Goal: Transaction & Acquisition: Purchase product/service

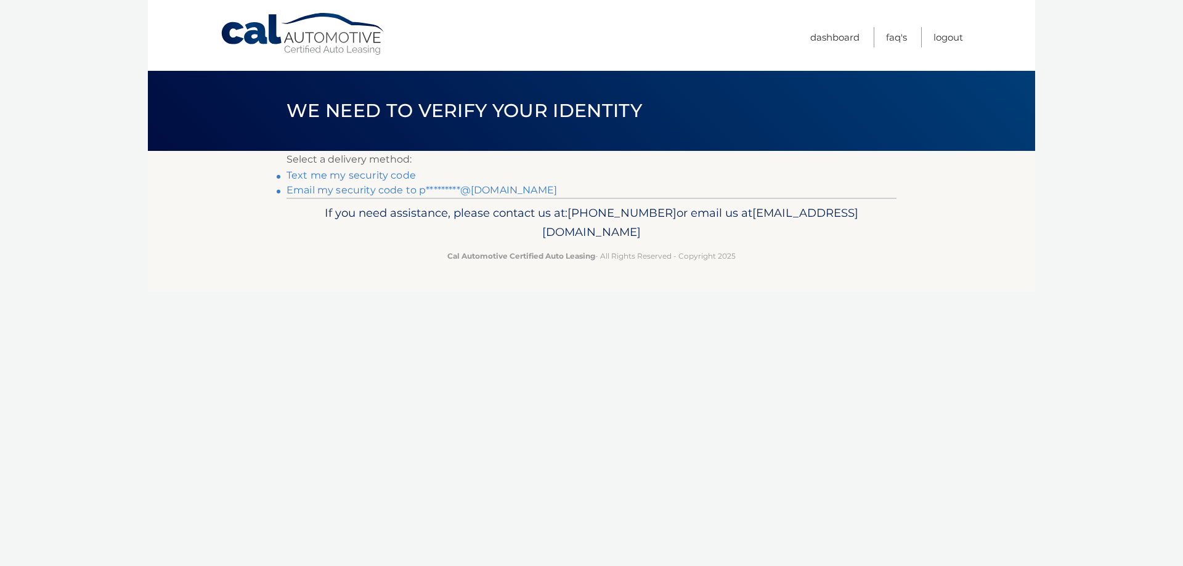
click at [370, 190] on link "Email my security code to p*********@gmail.com" at bounding box center [421, 190] width 270 height 12
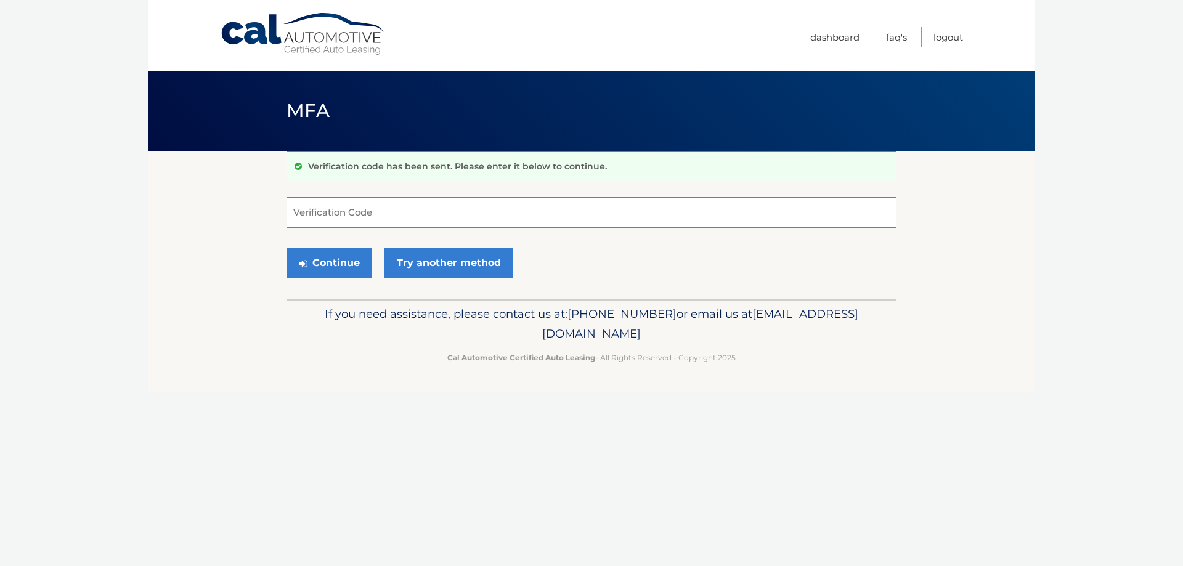
click at [326, 211] on input "Verification Code" at bounding box center [591, 212] width 610 height 31
paste input "994715"
type input "994715"
click at [344, 262] on button "Continue" at bounding box center [329, 263] width 86 height 31
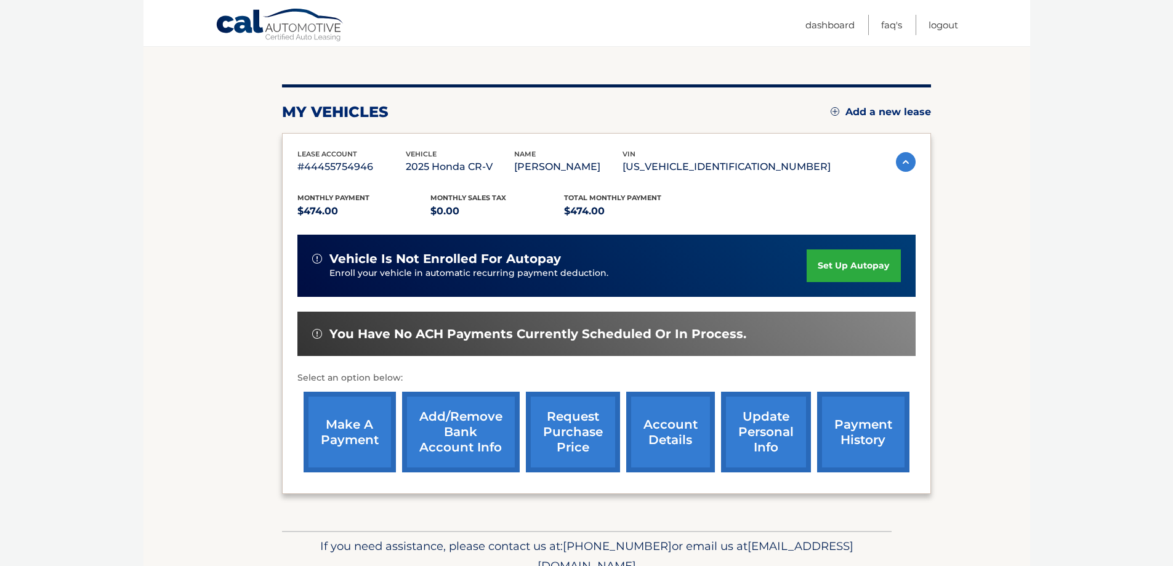
scroll to position [180, 0]
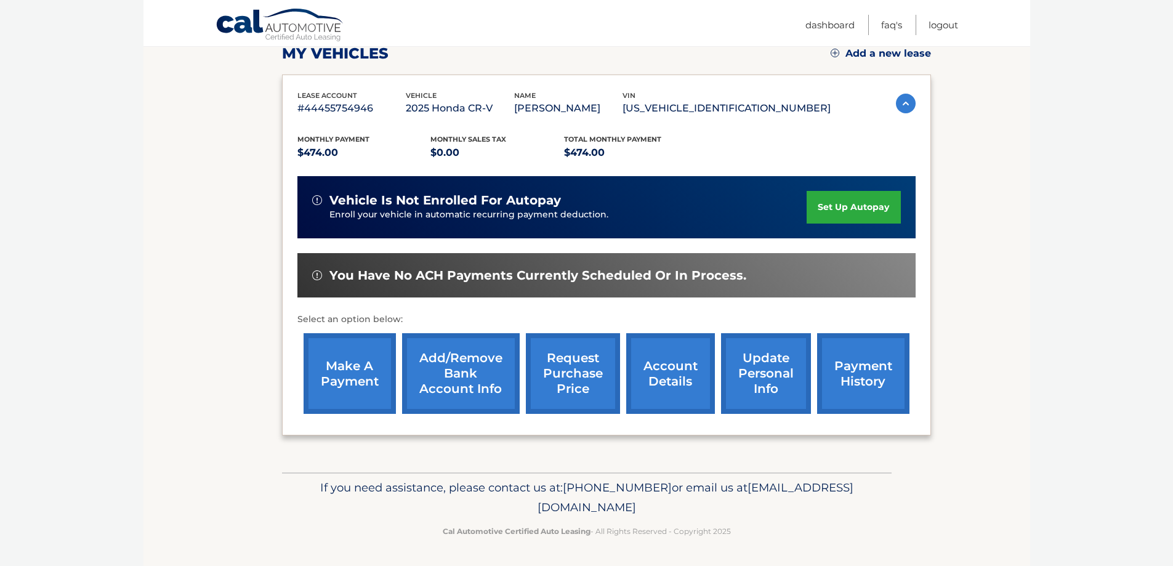
click at [338, 370] on link "make a payment" at bounding box center [350, 373] width 92 height 81
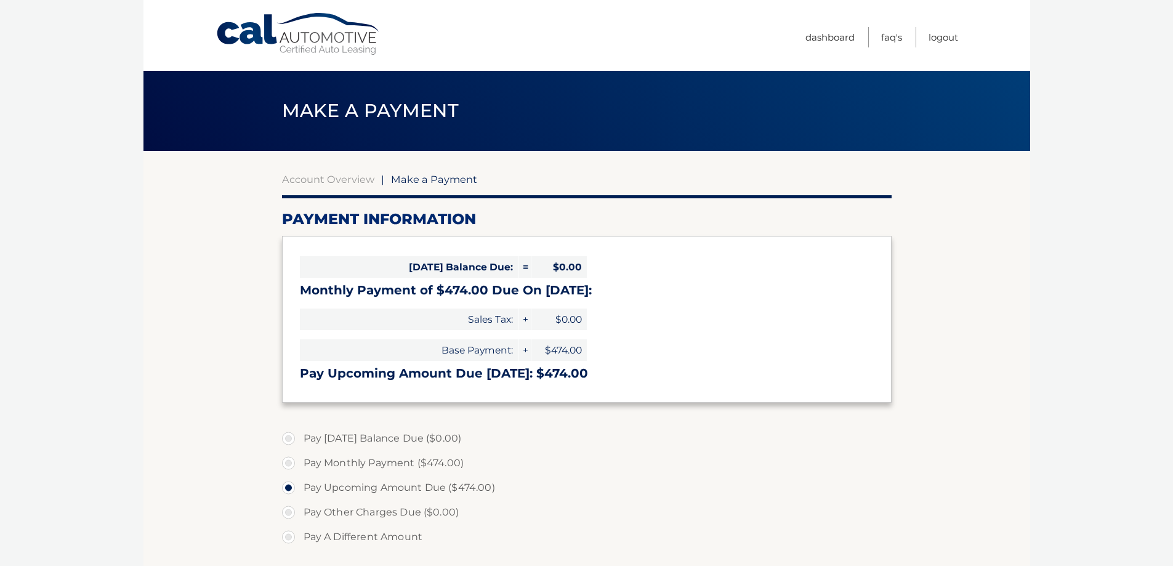
select select "OTNkODViYmEtOTQ4MS00Yzg4LTljZmItMjdiNDc0MjE4NzE5"
click at [309, 179] on link "Account Overview" at bounding box center [328, 179] width 92 height 12
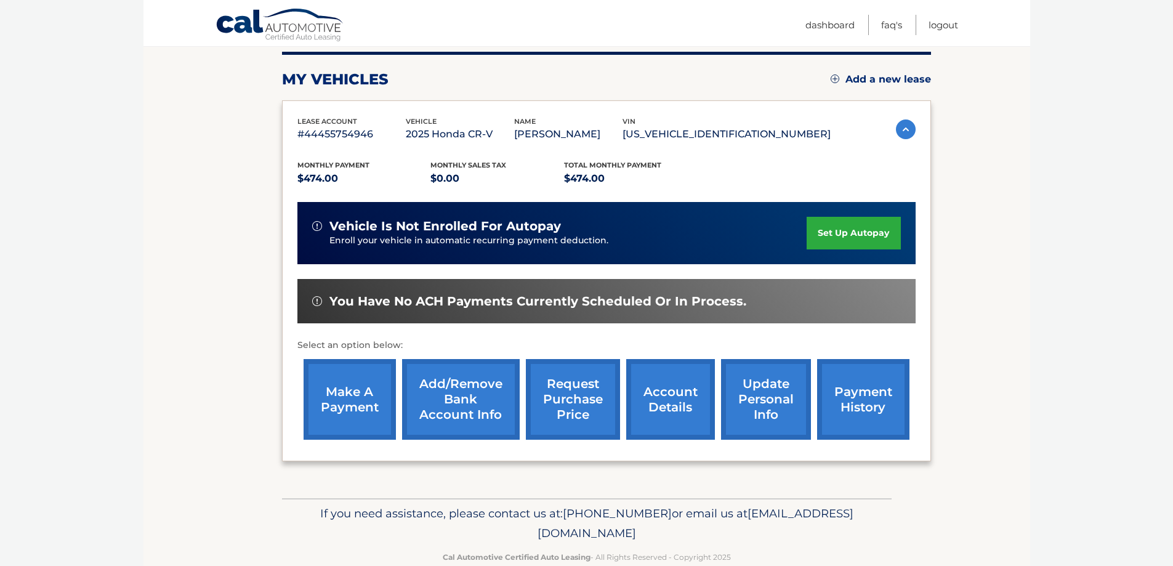
scroll to position [180, 0]
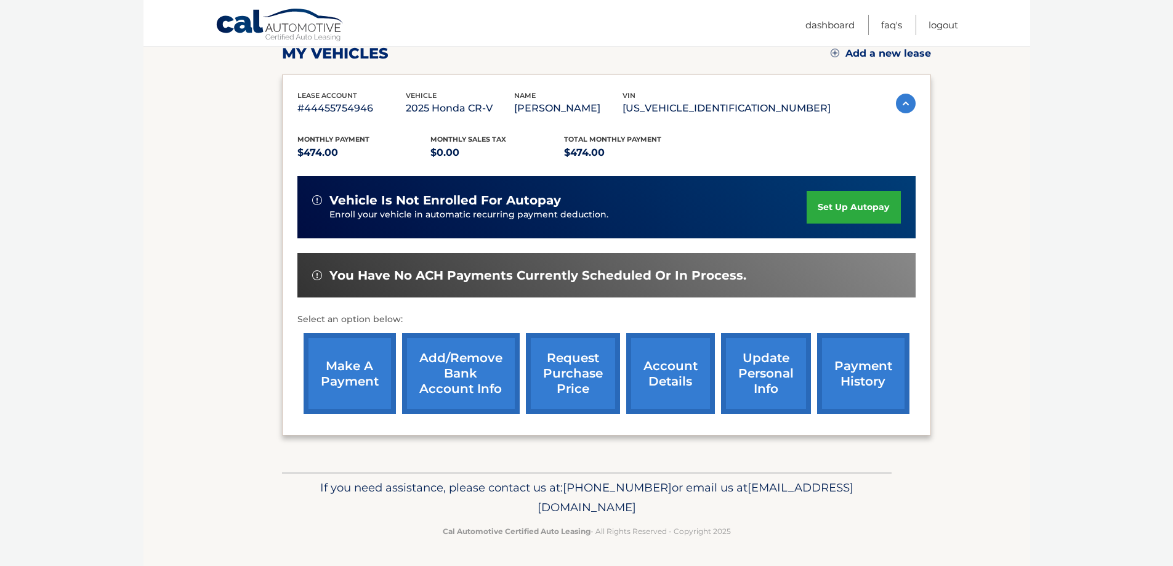
click at [870, 382] on link "payment history" at bounding box center [863, 373] width 92 height 81
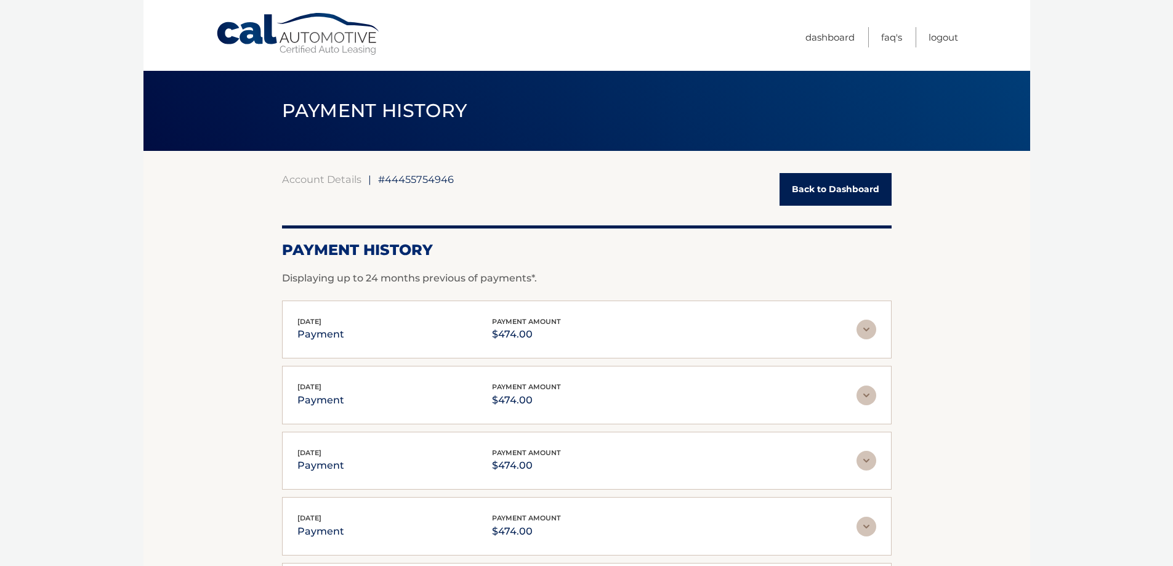
click at [818, 189] on link "Back to Dashboard" at bounding box center [836, 189] width 112 height 33
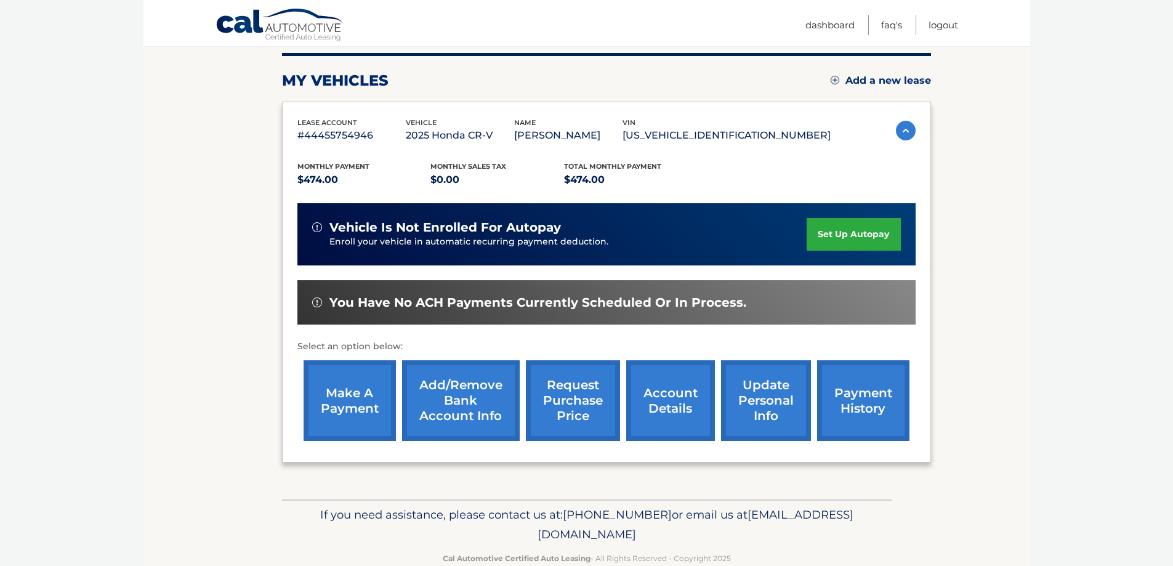
scroll to position [180, 0]
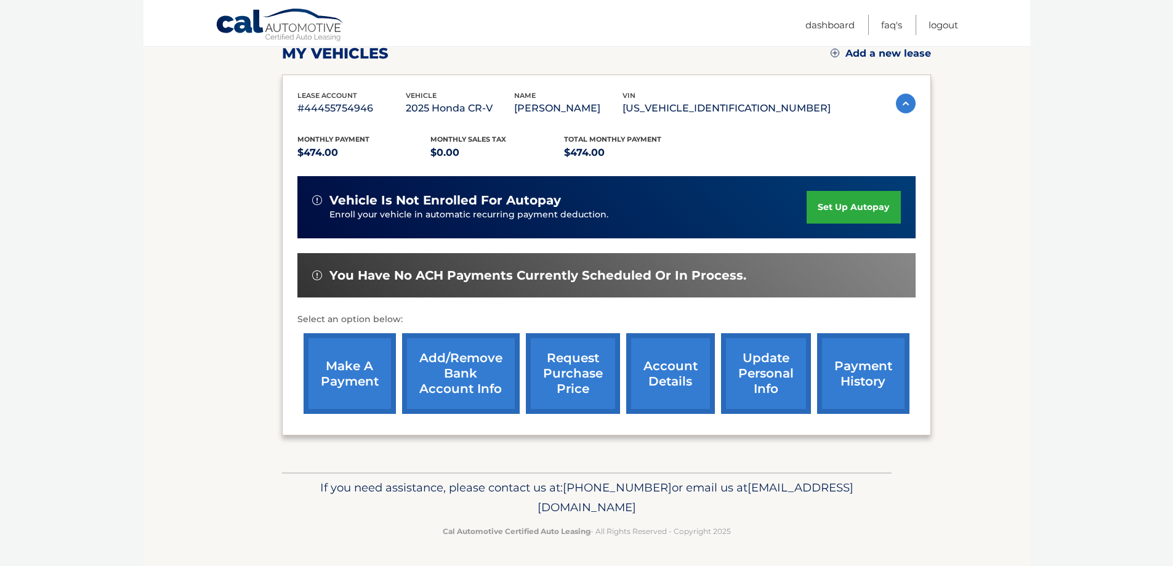
click at [358, 374] on link "make a payment" at bounding box center [350, 373] width 92 height 81
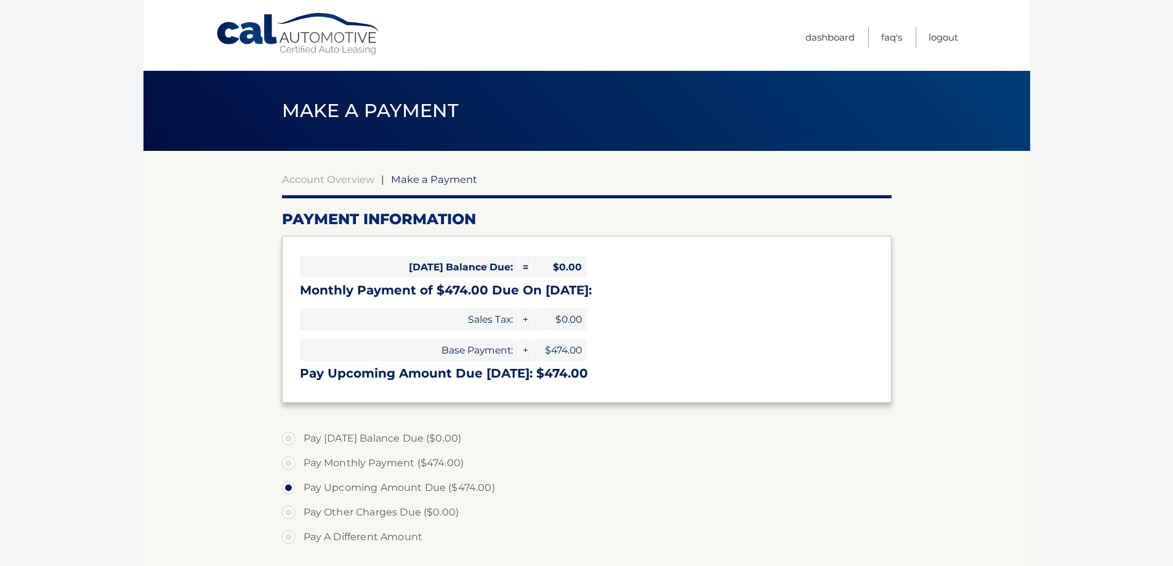
select select "OTNkODViYmEtOTQ4MS00Yzg4LTljZmItMjdiNDc0MjE4NzE5"
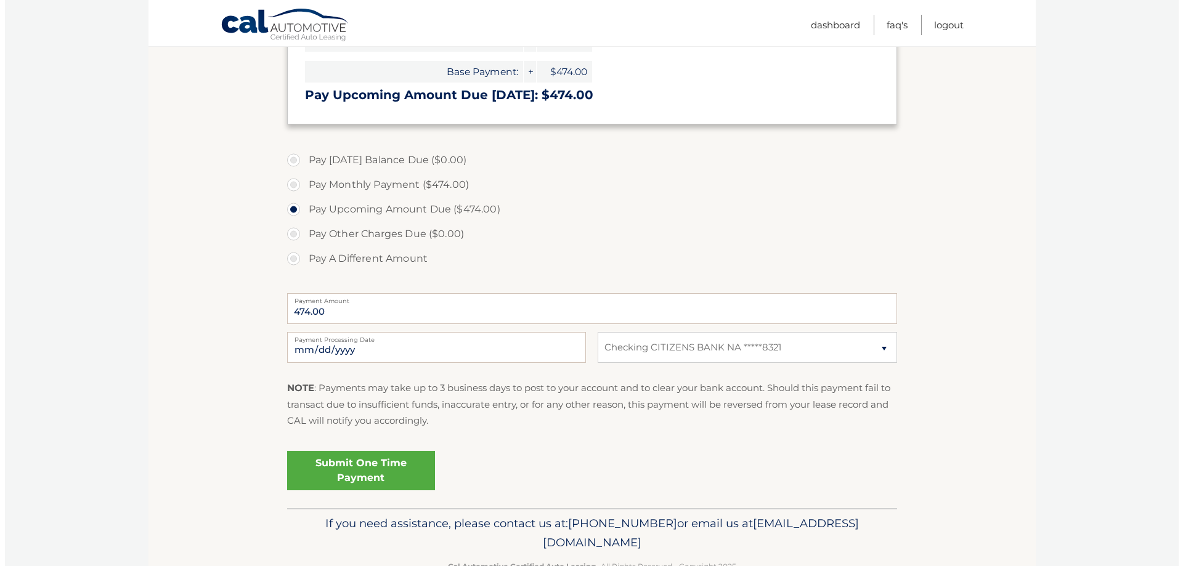
scroll to position [314, 0]
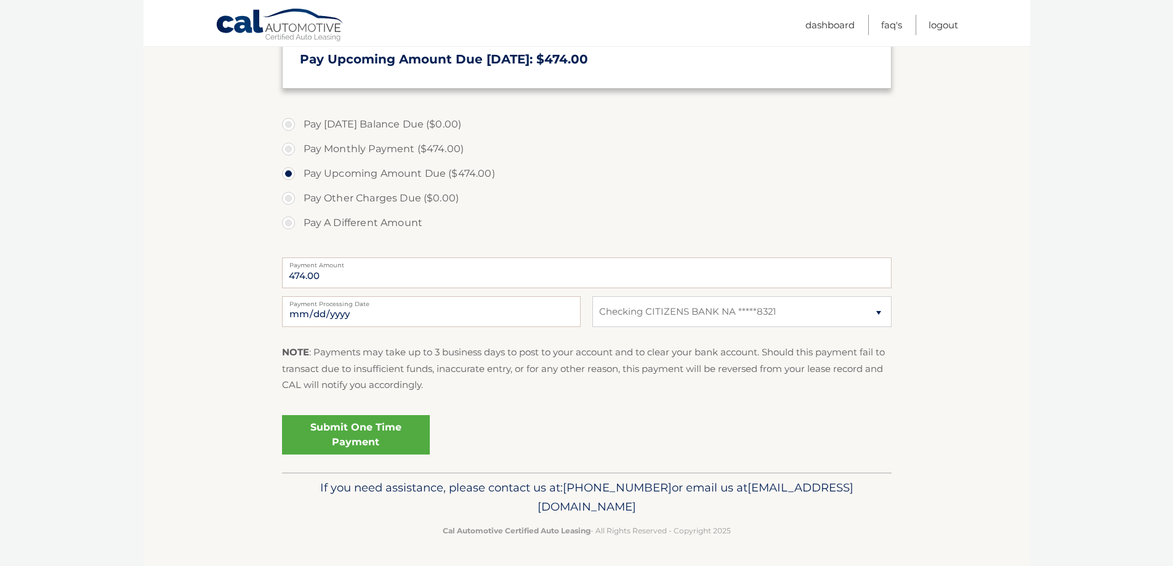
click at [288, 150] on label "Pay Monthly Payment ($474.00)" at bounding box center [587, 149] width 610 height 25
click at [288, 150] on input "Pay Monthly Payment ($474.00)" at bounding box center [293, 147] width 12 height 20
radio input "true"
click at [374, 436] on link "Submit One Time Payment" at bounding box center [356, 434] width 148 height 39
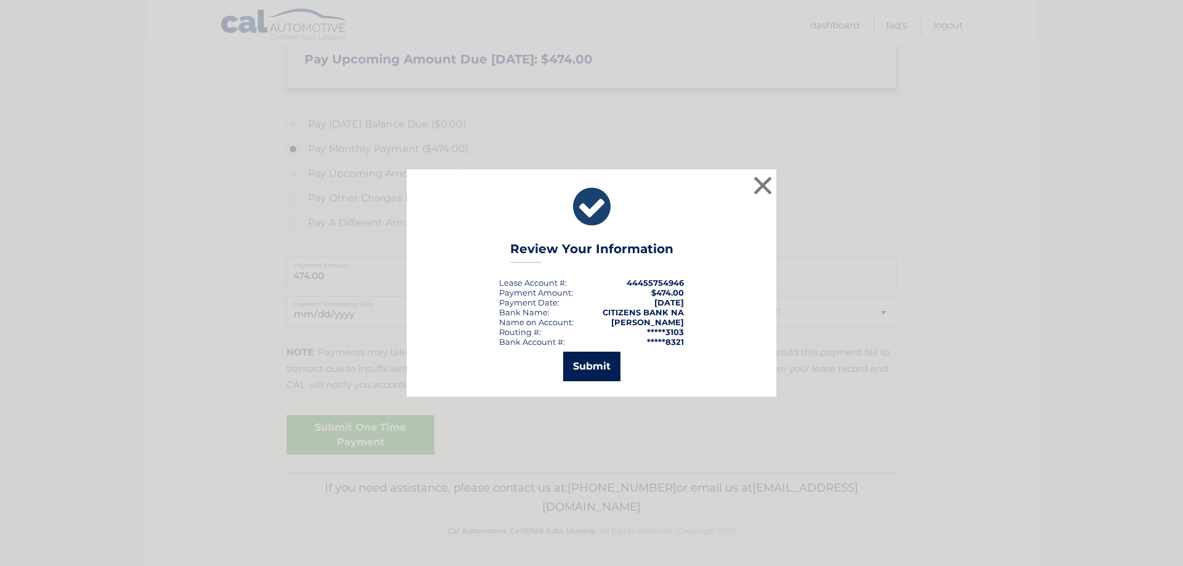
click at [584, 365] on button "Submit" at bounding box center [591, 367] width 57 height 30
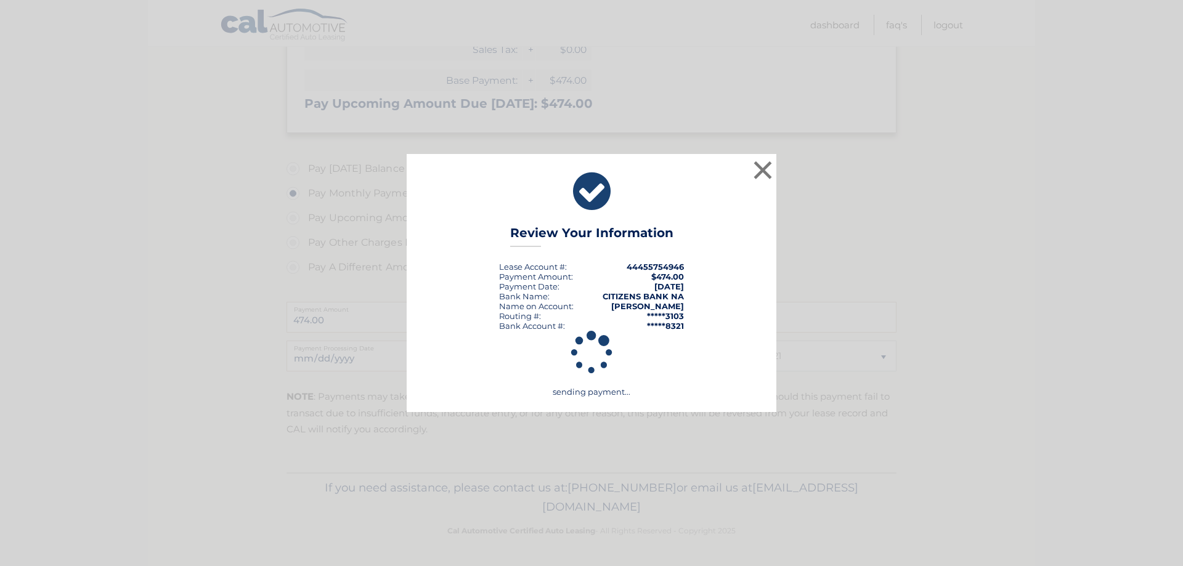
scroll to position [270, 0]
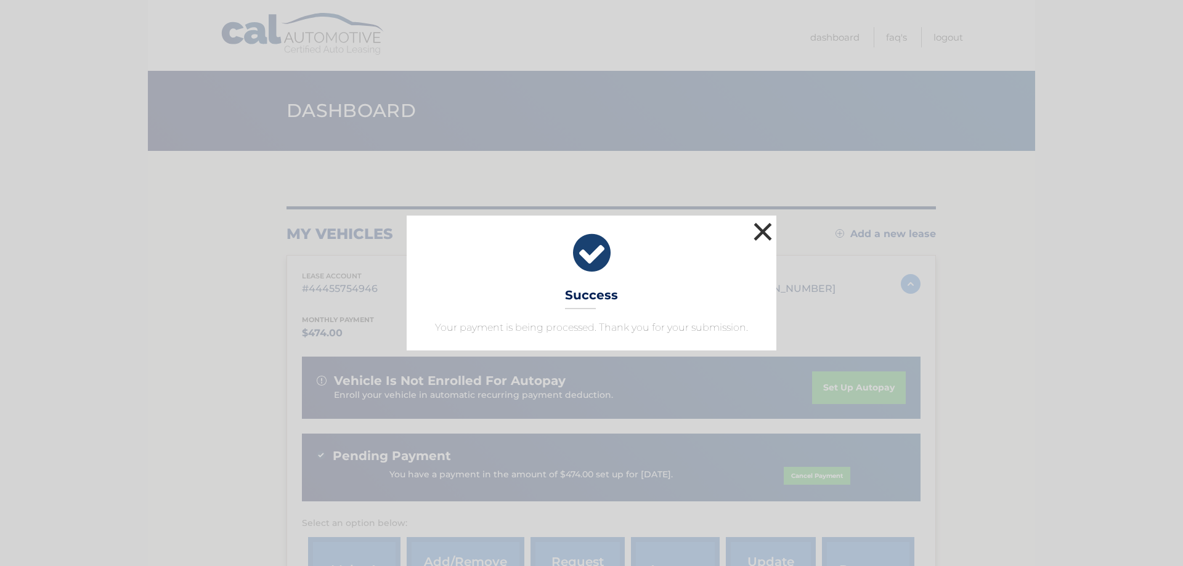
click at [761, 232] on button "×" at bounding box center [762, 231] width 25 height 25
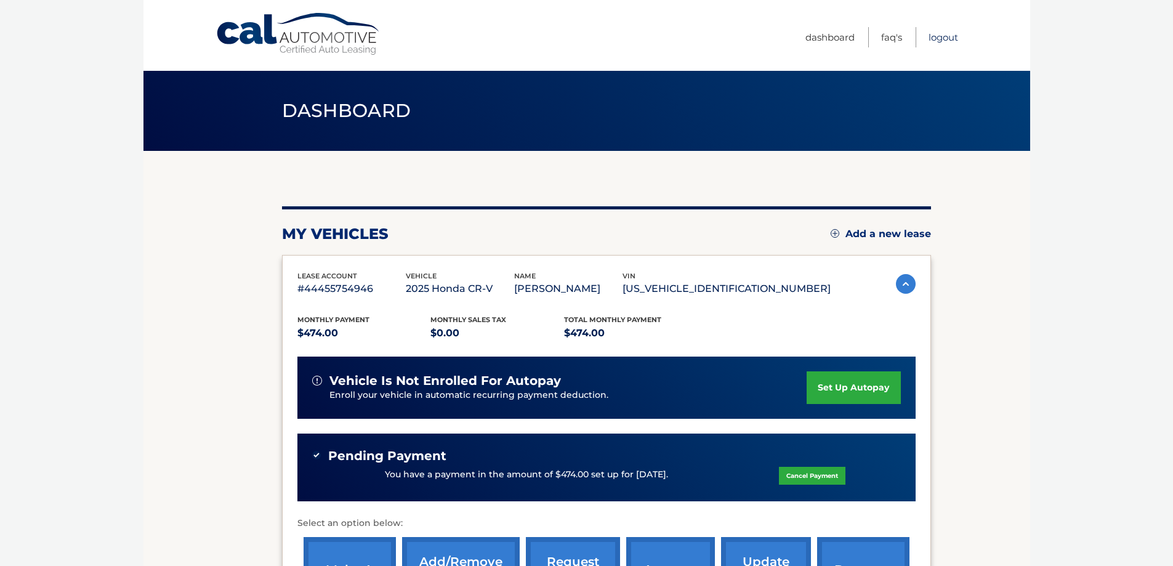
click at [947, 36] on link "Logout" at bounding box center [944, 37] width 30 height 20
